Goal: Find specific fact: Find contact information

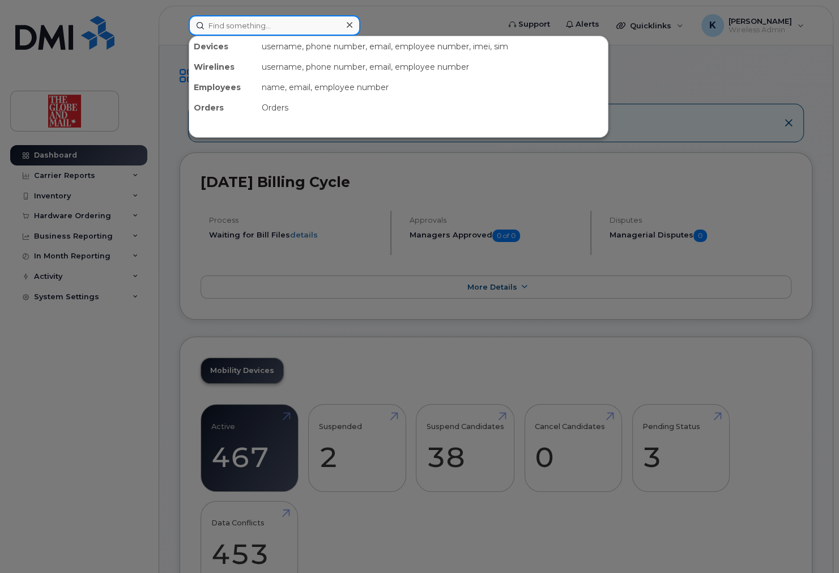
click at [290, 27] on input at bounding box center [275, 25] width 172 height 20
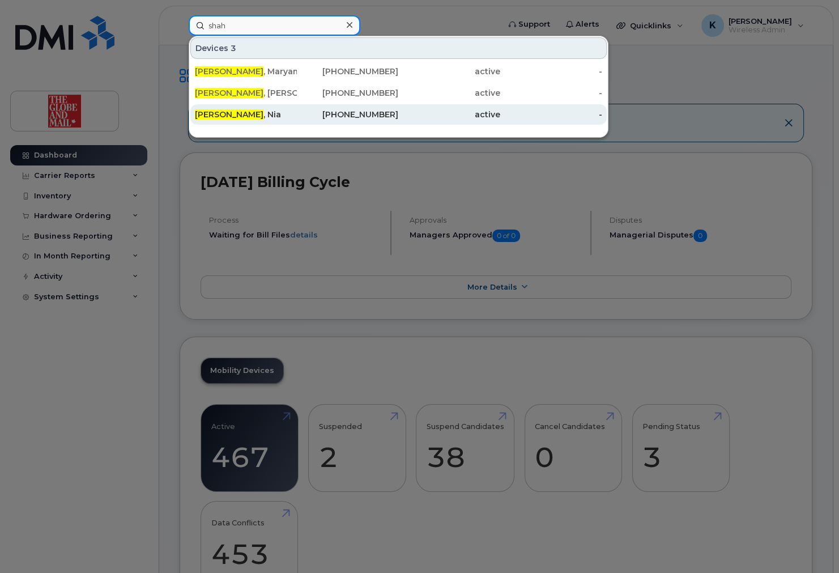
type input "shah"
click at [234, 113] on div "[PERSON_NAME]" at bounding box center [246, 114] width 102 height 11
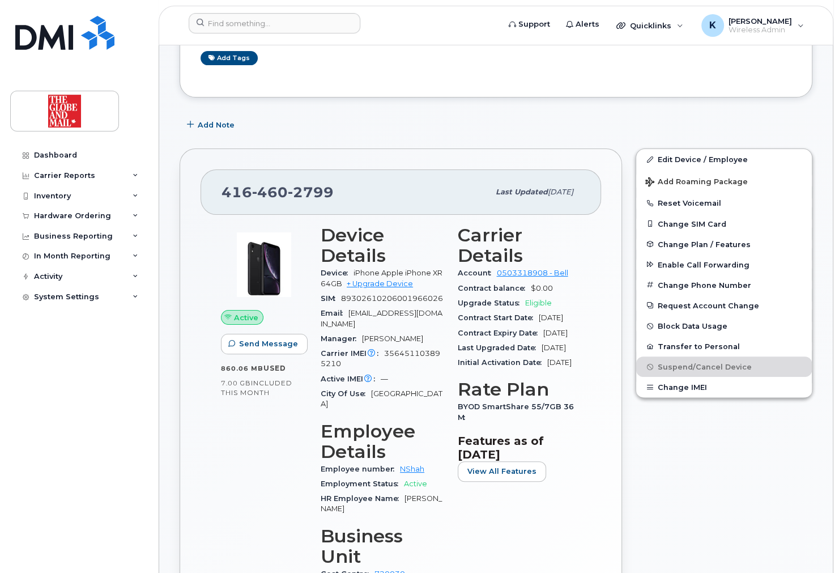
scroll to position [227, 0]
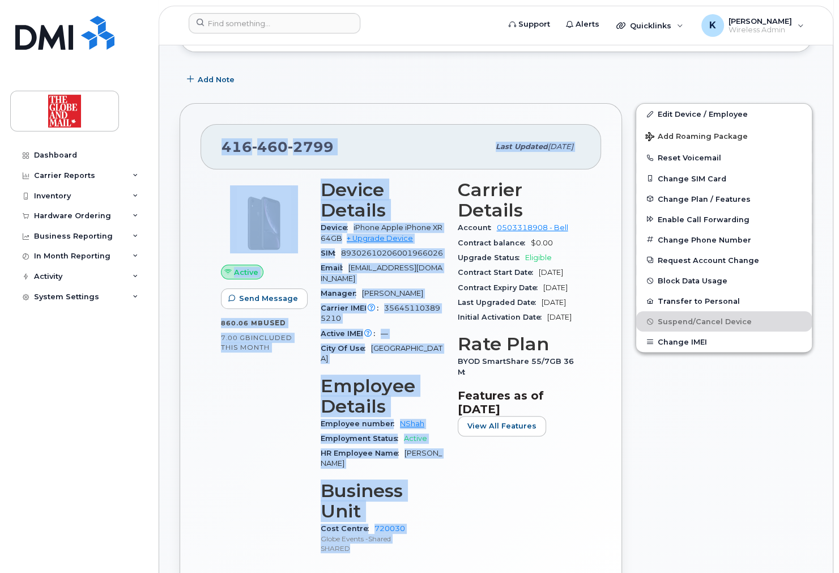
drag, startPoint x: 363, startPoint y: 539, endPoint x: 217, endPoint y: 142, distance: 422.4
click at [217, 142] on div "[PHONE_NUMBER] Last updated [DATE] Active Send Message 860.06 MB  used 7.00 GB …" at bounding box center [401, 369] width 442 height 533
copy div "[PHONE_NUMBER] Last updated [DATE] Active Send Message 860.06 MB  used 7.00 GB …"
click at [263, 419] on div "Active Send Message 860.06 MB  used 7.00 GB  included this month" at bounding box center [264, 372] width 100 height 398
